Goal: Find specific page/section: Locate a particular part of the current website

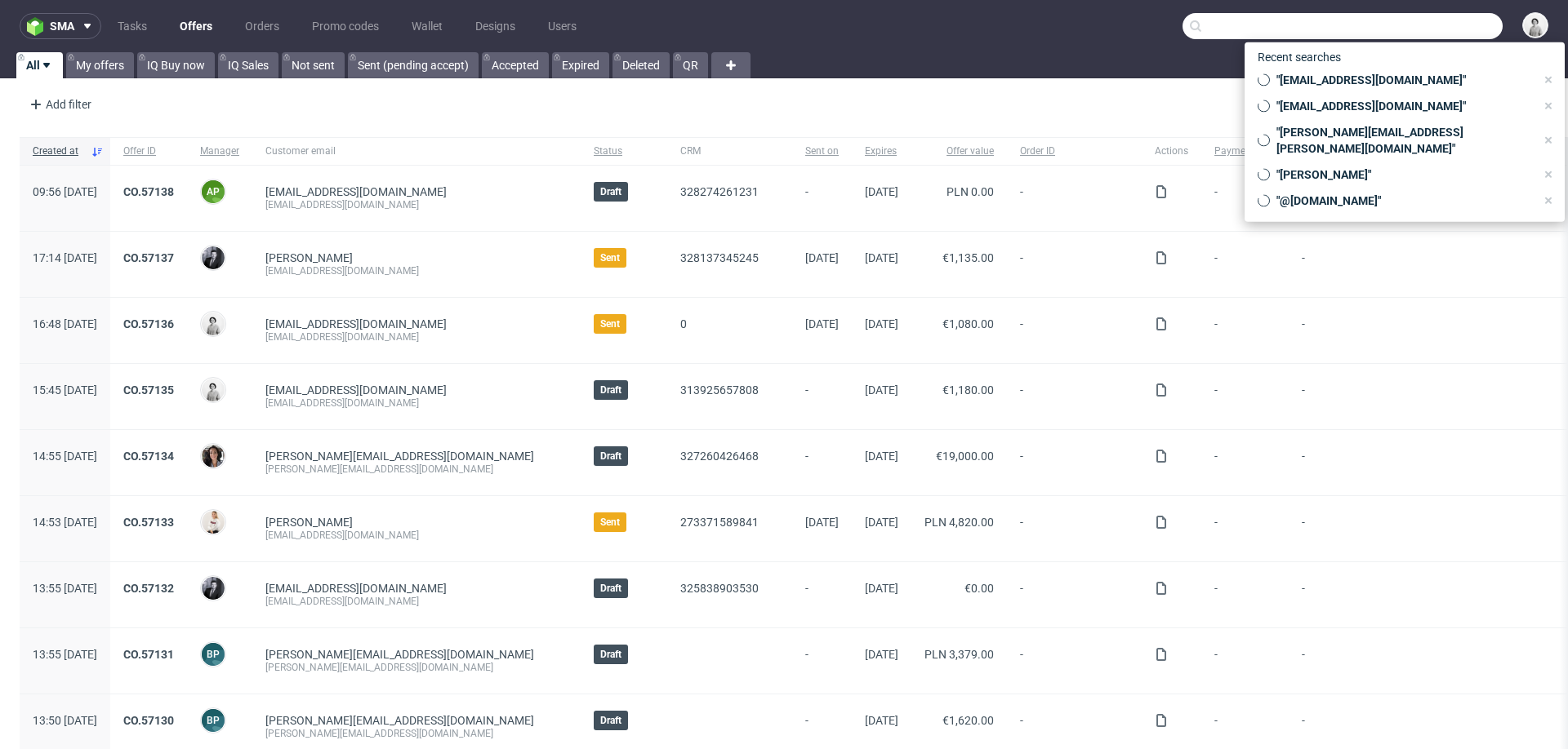
click at [1440, 33] on input "text" at bounding box center [1343, 25] width 320 height 26
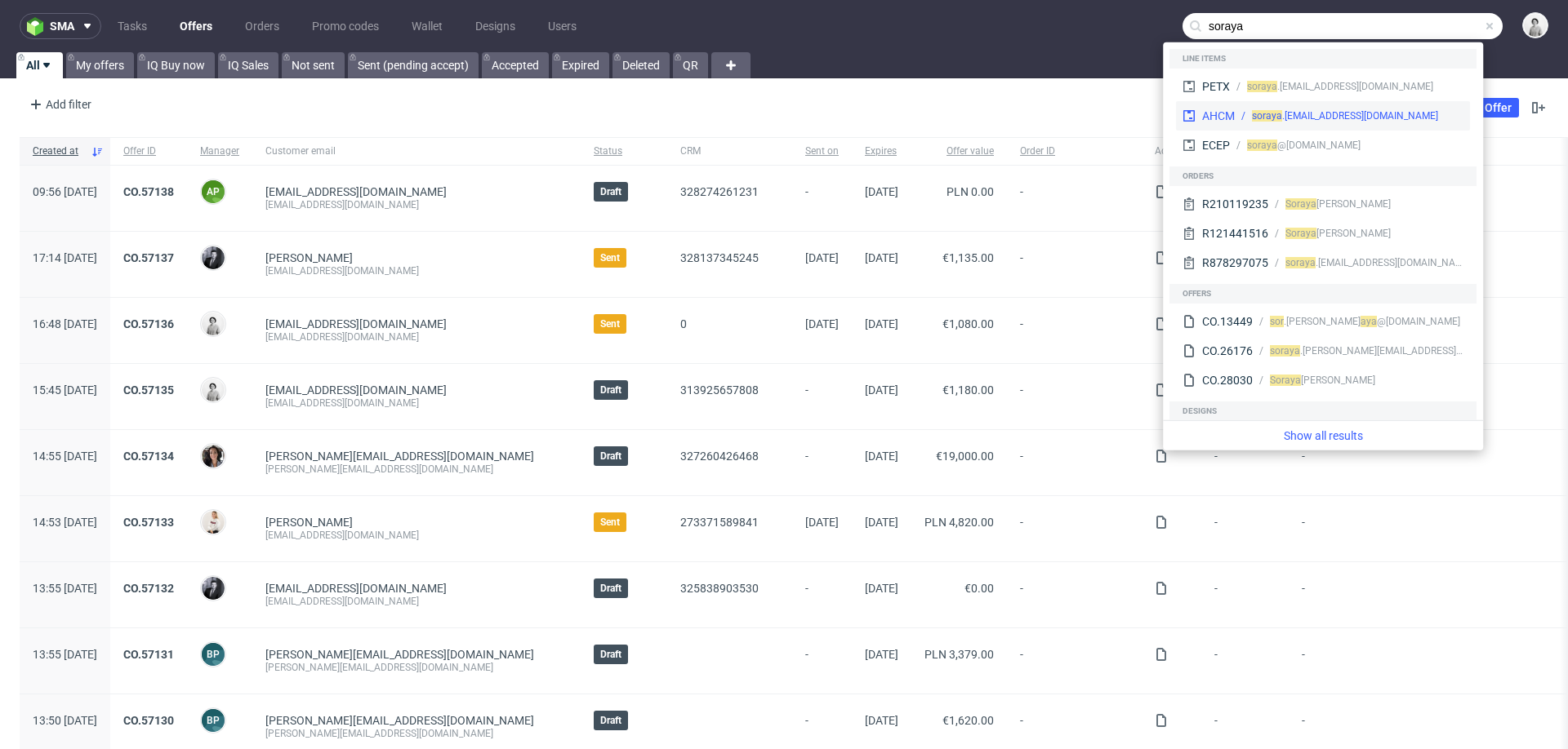
type input "soraya"
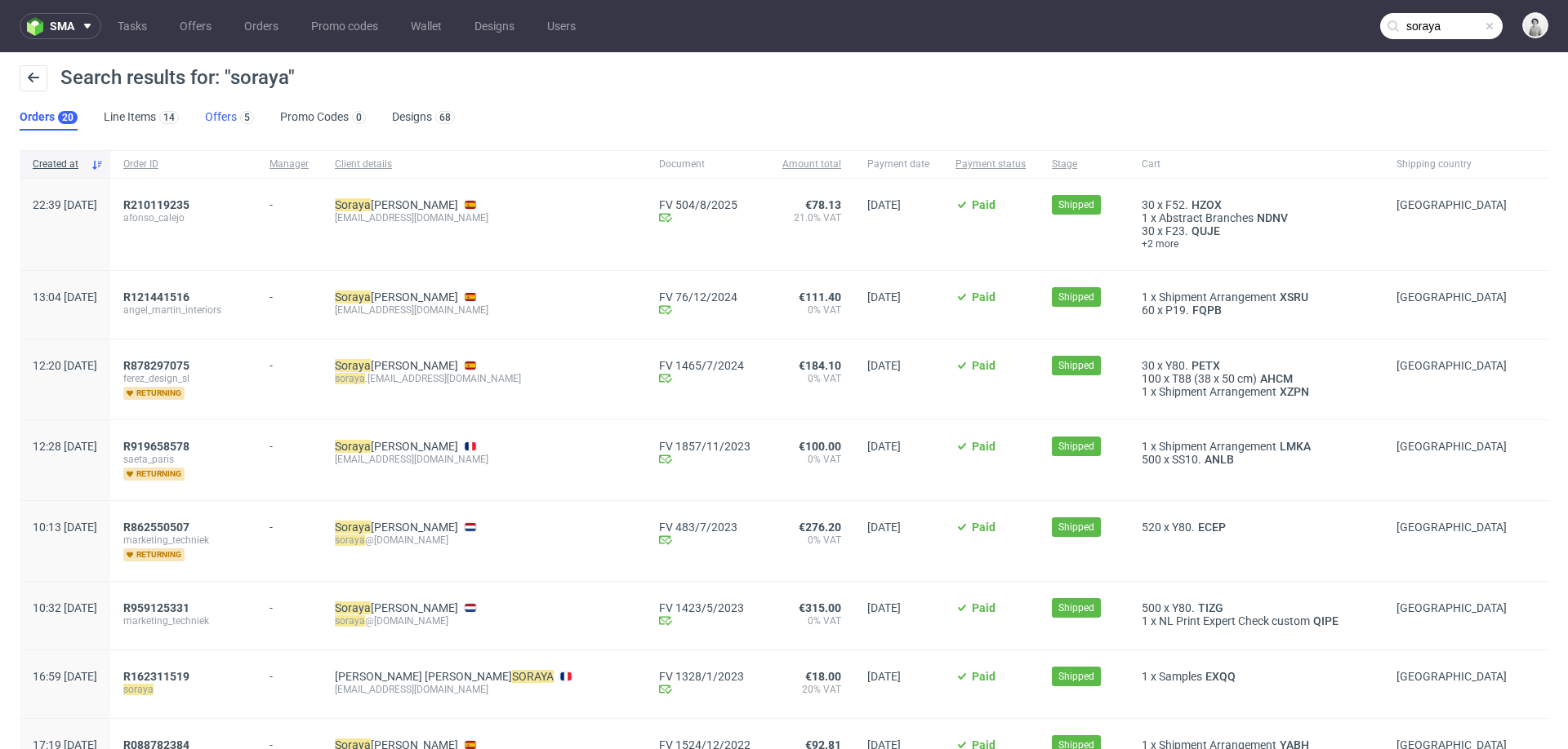
click at [218, 113] on link "Offers 5" at bounding box center [229, 117] width 49 height 26
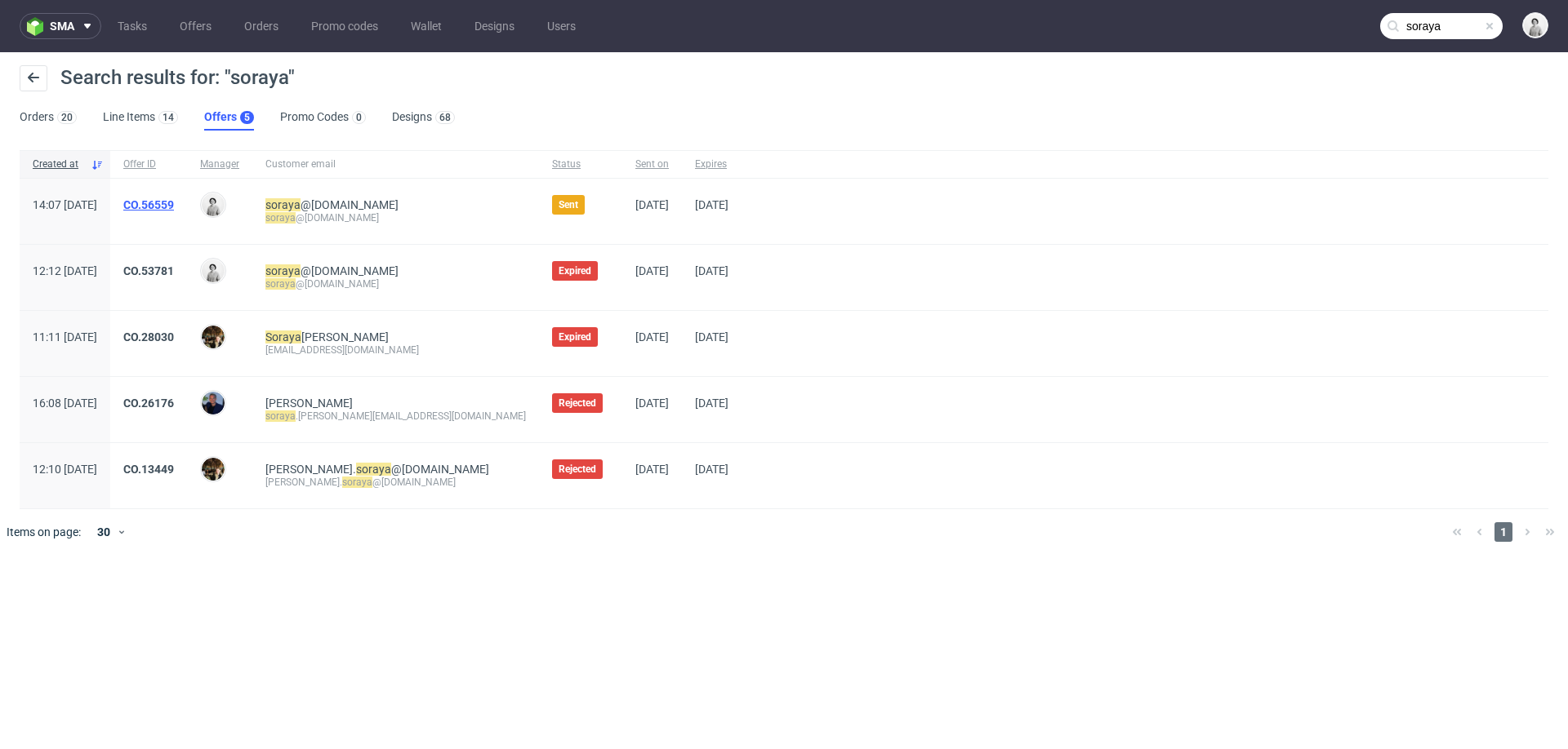
click at [174, 204] on link "CO.56559" at bounding box center [149, 204] width 51 height 13
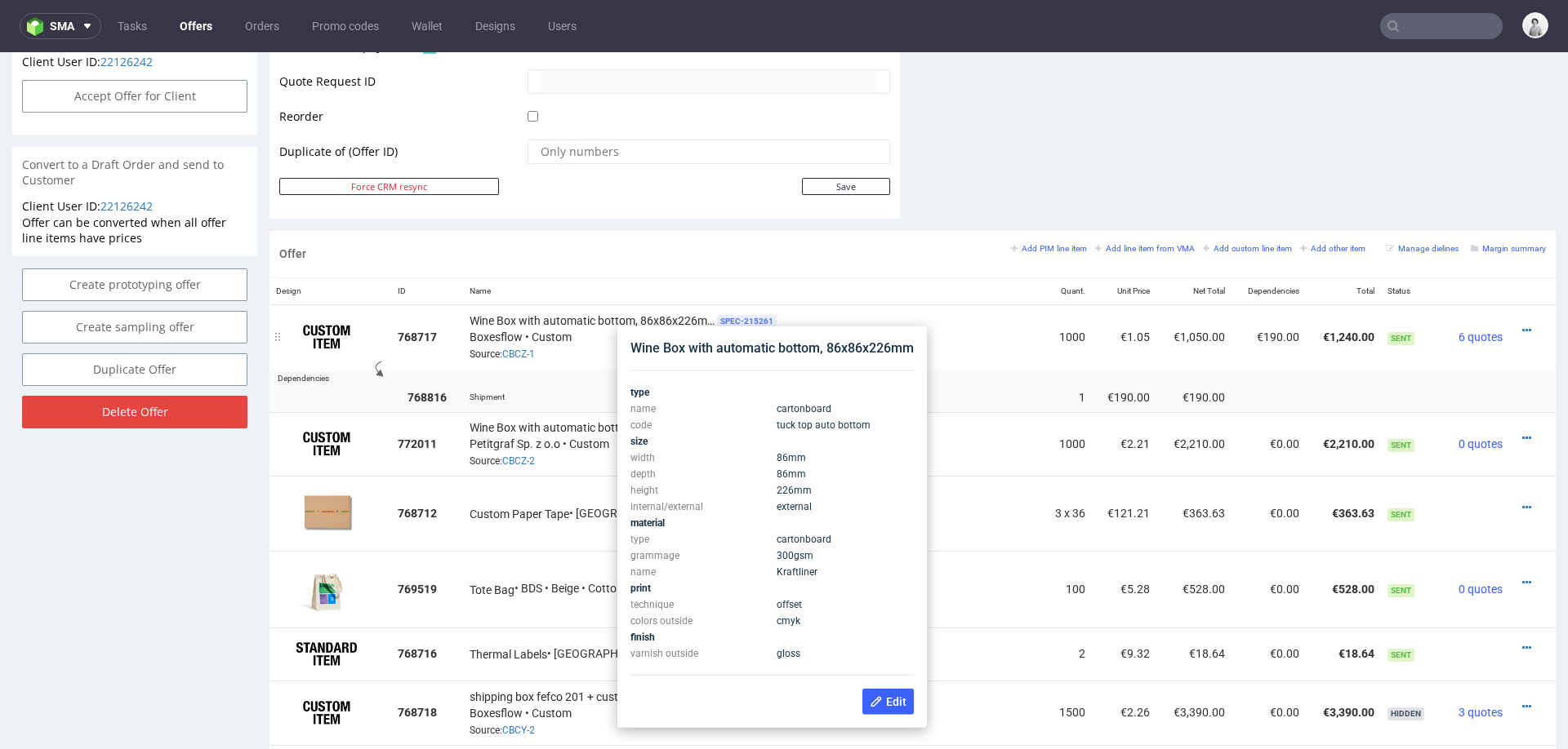
scroll to position [770, 0]
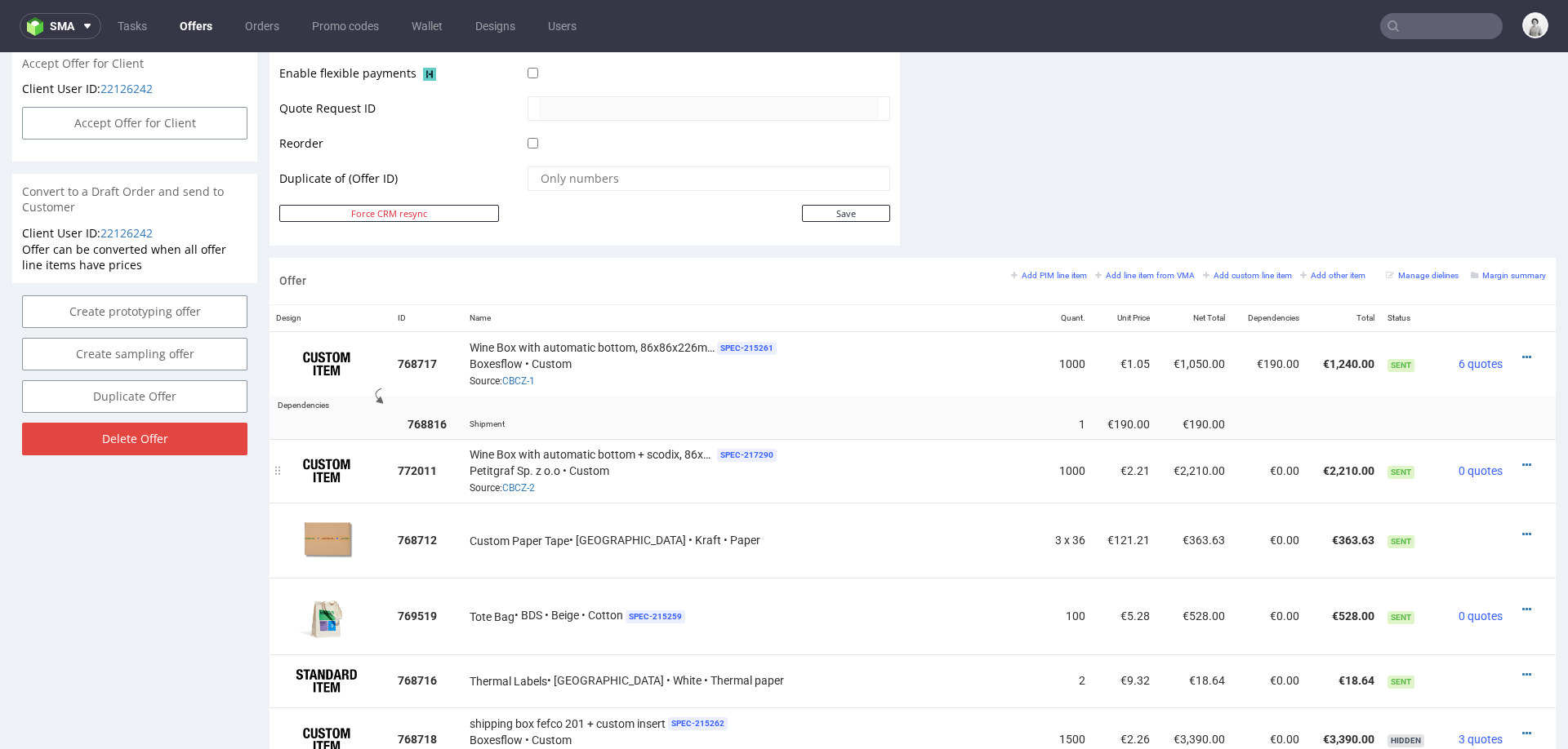
click at [1041, 482] on td "1000" at bounding box center [1067, 471] width 51 height 63
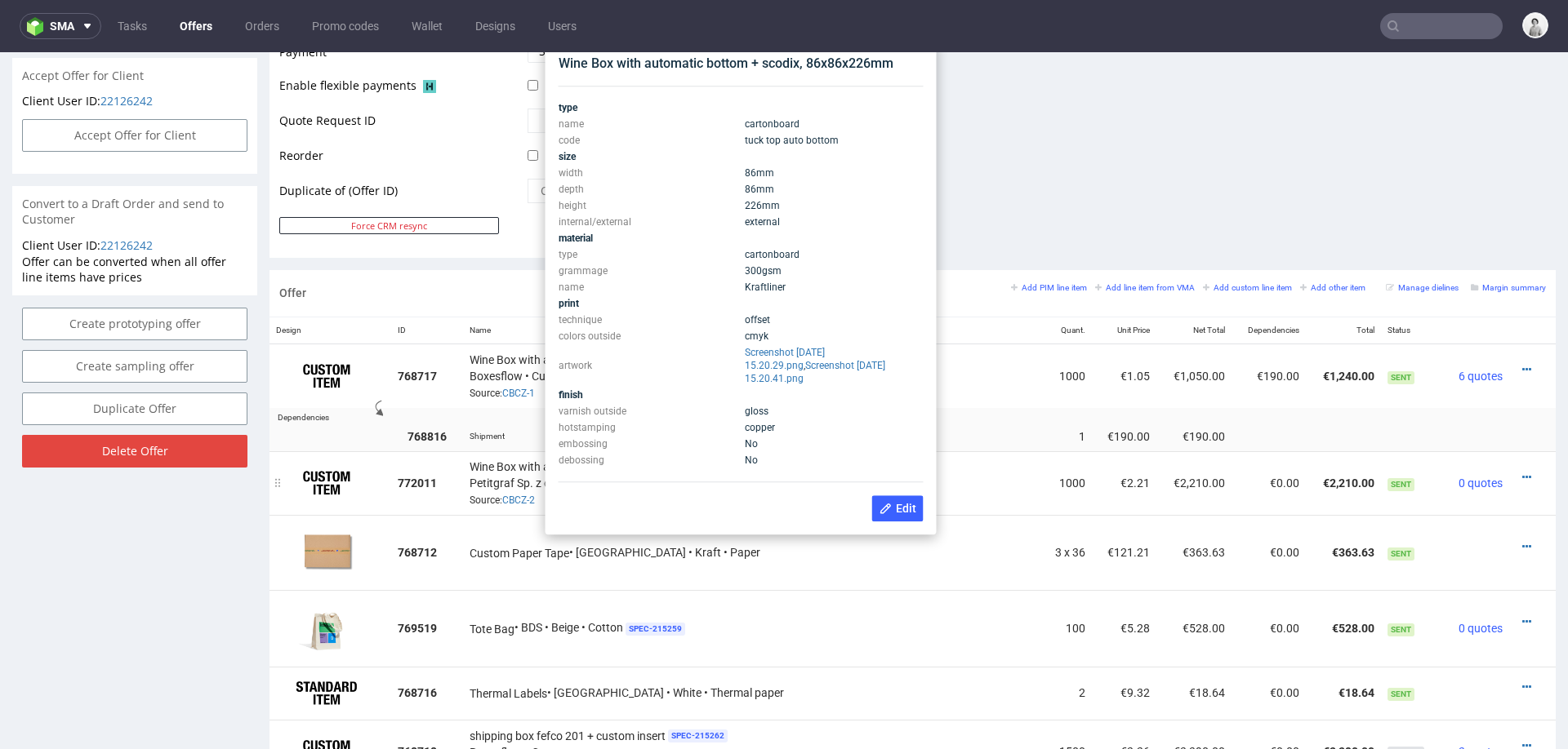
scroll to position [757, 0]
